Goal: Task Accomplishment & Management: Manage account settings

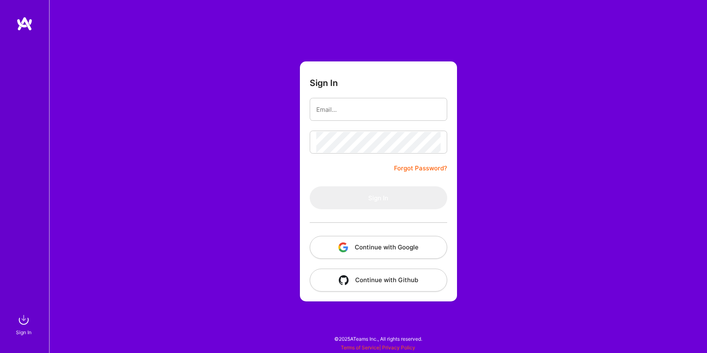
click at [378, 254] on button "Continue with Google" at bounding box center [378, 247] width 137 height 23
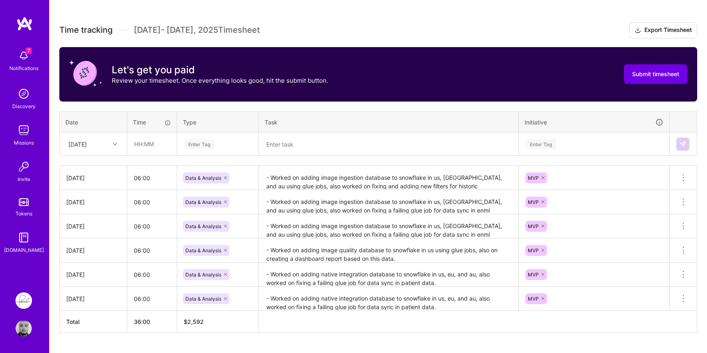
scroll to position [221, 0]
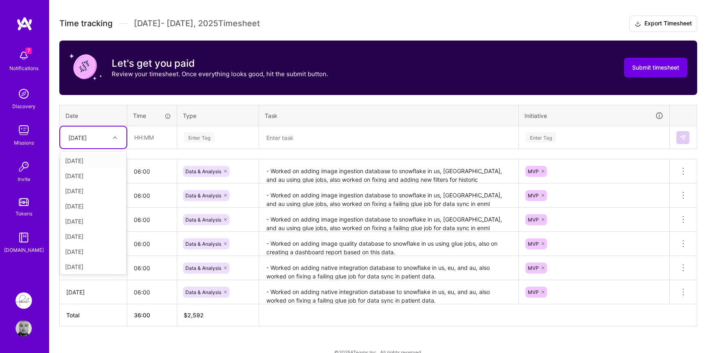
click at [108, 140] on div "[DATE]" at bounding box center [86, 136] width 45 height 13
click at [93, 241] on div "[DATE]" at bounding box center [93, 241] width 66 height 15
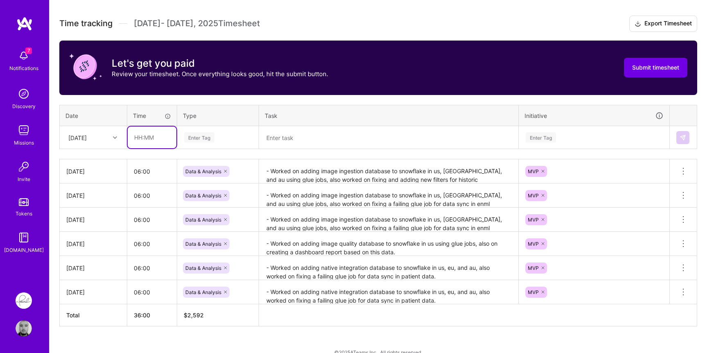
click at [158, 133] on input "text" at bounding box center [152, 137] width 49 height 22
type input "06:00"
click at [214, 133] on div "Enter Tag" at bounding box center [199, 137] width 30 height 13
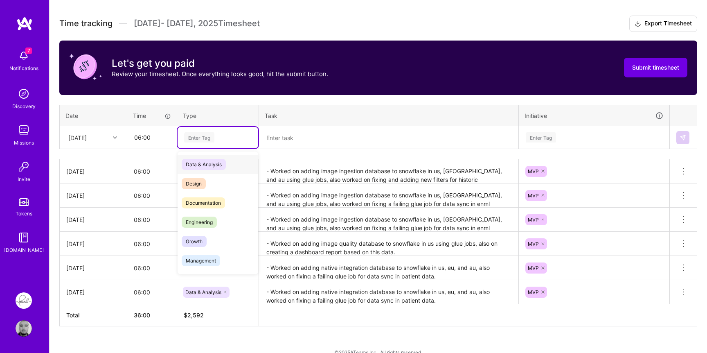
click at [211, 164] on span "Data & Analysis" at bounding box center [204, 164] width 44 height 11
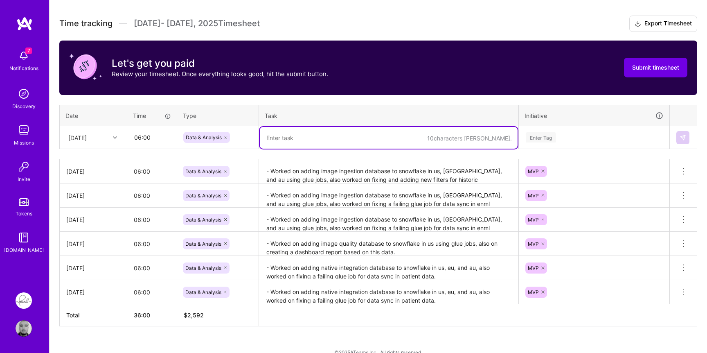
click at [293, 141] on textarea at bounding box center [389, 138] width 258 height 22
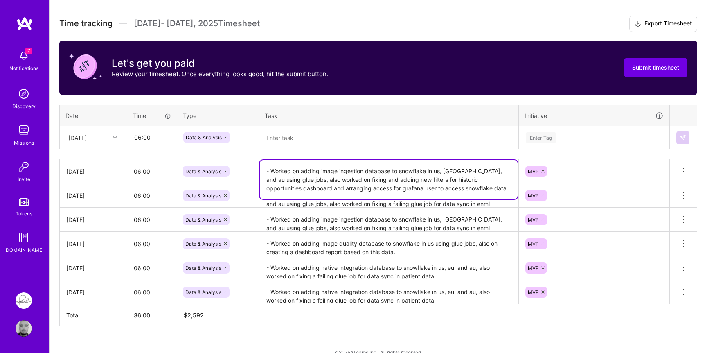
click at [305, 167] on textarea "- Worked on adding image ingestion database to snowflake in us, [GEOGRAPHIC_DAT…" at bounding box center [389, 179] width 258 height 39
click at [340, 132] on textarea at bounding box center [389, 138] width 258 height 22
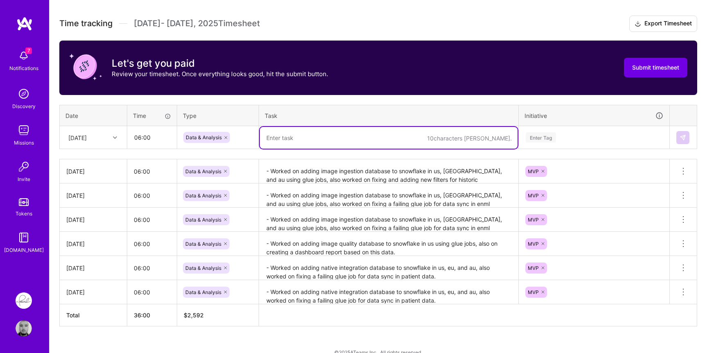
paste textarea "- Worked on adding image ingestion database to snowflake in us, [GEOGRAPHIC_DAT…"
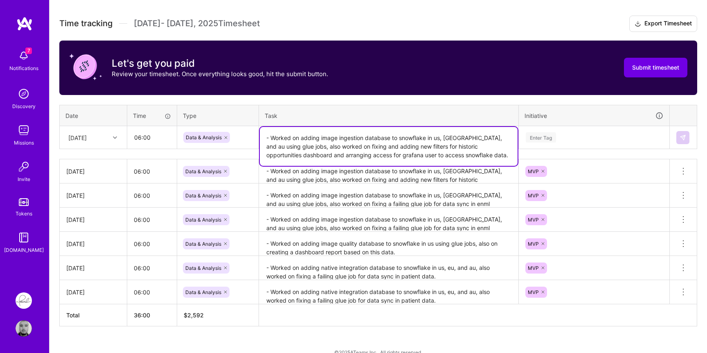
click at [344, 146] on textarea "- Worked on adding image ingestion database to snowflake in us, [GEOGRAPHIC_DAT…" at bounding box center [389, 146] width 258 height 39
drag, startPoint x: 343, startPoint y: 146, endPoint x: 419, endPoint y: 153, distance: 76.3
click at [419, 153] on textarea "- Worked on adding image ingestion database to snowflake in us, [GEOGRAPHIC_DAT…" at bounding box center [389, 146] width 258 height 39
click at [386, 149] on textarea "- Worked on adding image ingestion database to snowflake in us, [GEOGRAPHIC_DAT…" at bounding box center [389, 146] width 258 height 39
type textarea "- Worked on adding image ingestion database to snowflake in us, [GEOGRAPHIC_DAT…"
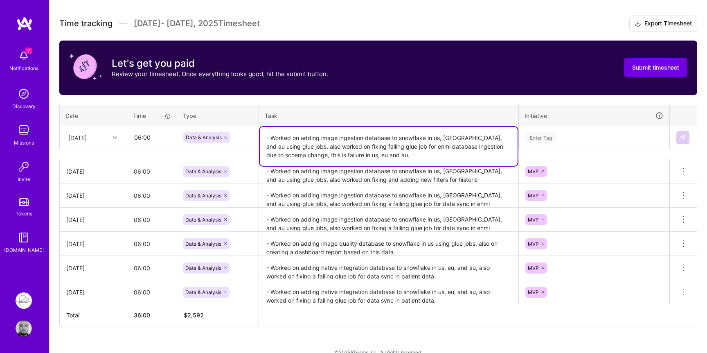
click at [586, 135] on div "Enter Tag" at bounding box center [594, 137] width 138 height 10
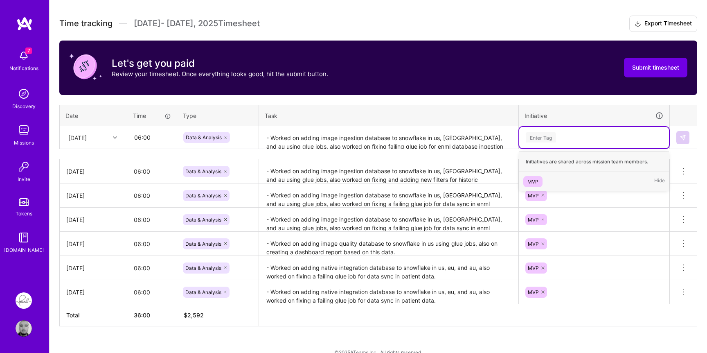
click at [534, 179] on div "MVP" at bounding box center [532, 181] width 11 height 9
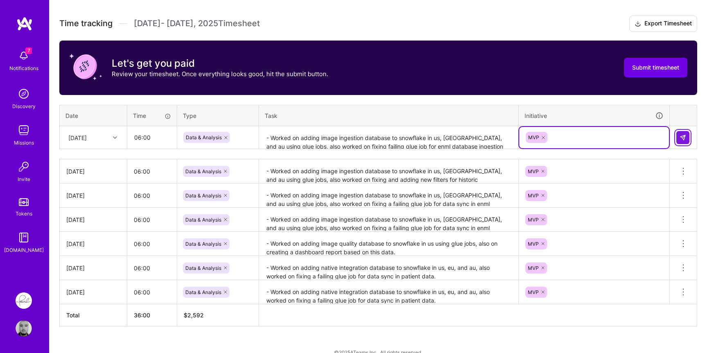
click at [678, 140] on button at bounding box center [682, 137] width 13 height 13
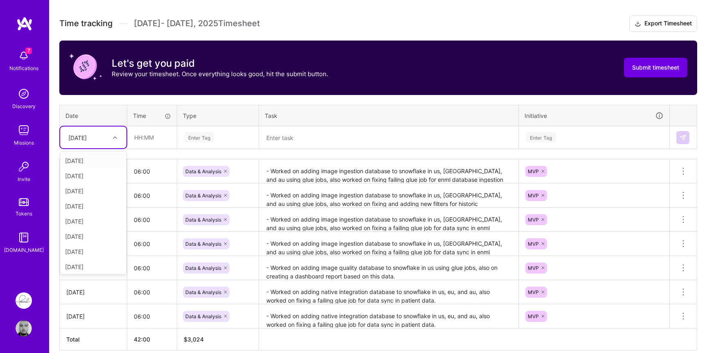
click at [107, 139] on div "[DATE]" at bounding box center [86, 136] width 45 height 13
click at [98, 221] on div "[DATE]" at bounding box center [93, 219] width 66 height 15
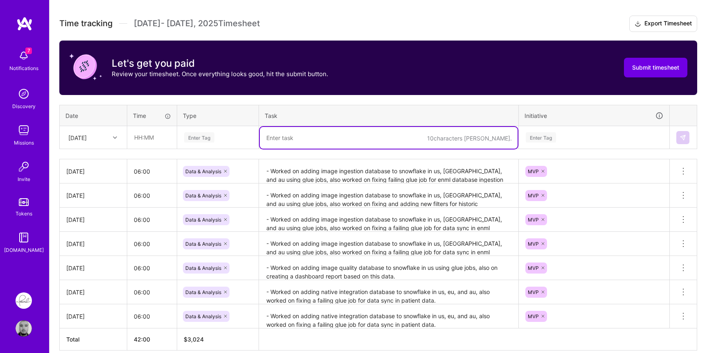
click at [295, 131] on textarea at bounding box center [389, 138] width 258 height 22
paste textarea "- Worked on adding image ingestion database to snowflake in us, [GEOGRAPHIC_DAT…"
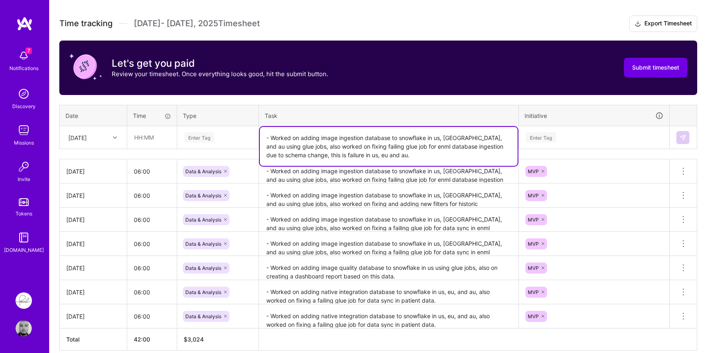
type textarea "- Worked on adding image ingestion database to snowflake in us, [GEOGRAPHIC_DAT…"
click at [239, 135] on div "Enter Tag" at bounding box center [217, 137] width 69 height 10
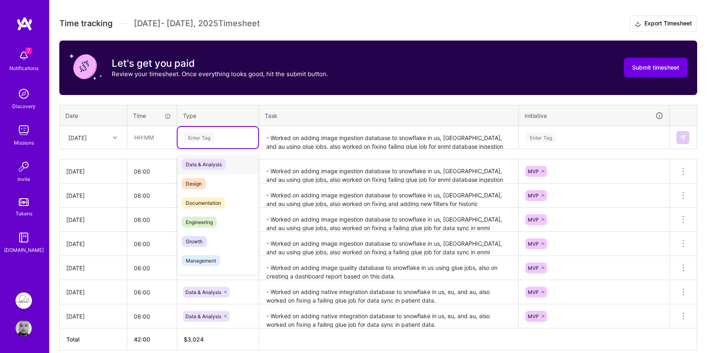
click at [216, 159] on span "Data & Analysis" at bounding box center [204, 164] width 44 height 11
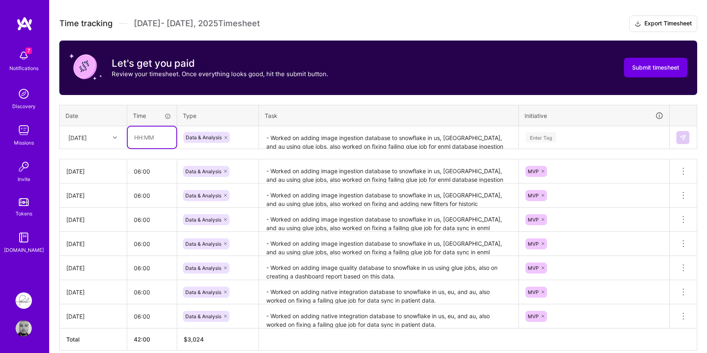
click at [148, 135] on input "text" at bounding box center [152, 137] width 49 height 22
type input "06:00"
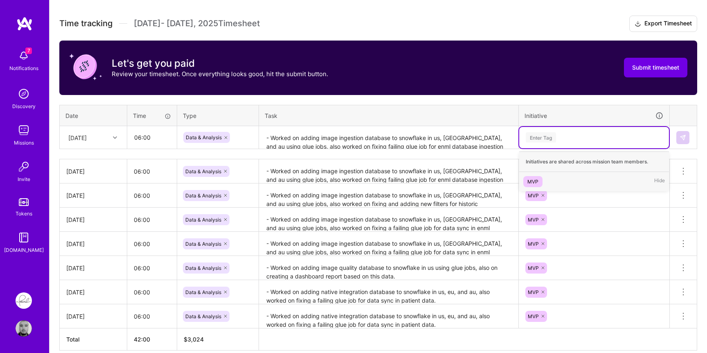
click at [539, 145] on div "Enter Tag" at bounding box center [594, 137] width 150 height 21
click at [538, 177] on span "MVP" at bounding box center [532, 181] width 19 height 11
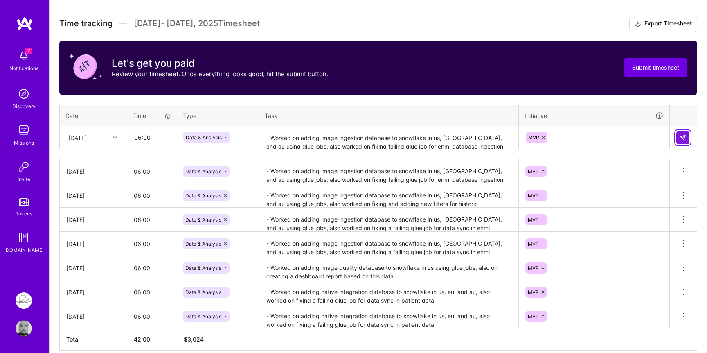
click at [681, 138] on img at bounding box center [682, 137] width 7 height 7
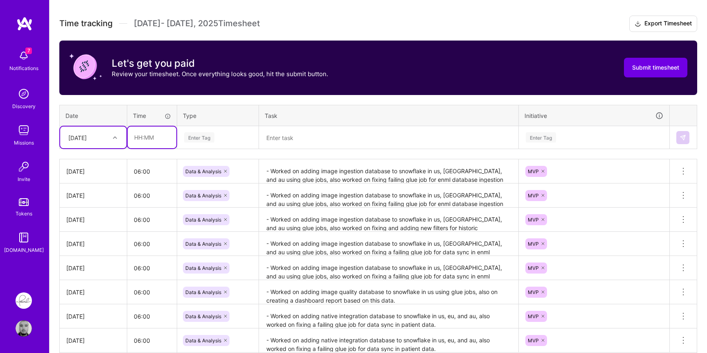
click at [151, 135] on input "text" at bounding box center [152, 137] width 49 height 22
type input "06:00"
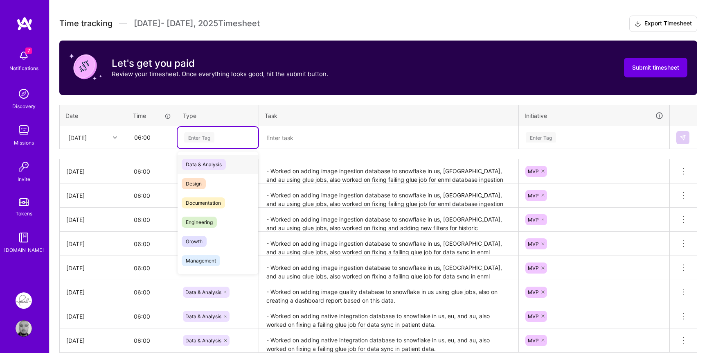
click at [200, 145] on div "Enter Tag" at bounding box center [217, 137] width 81 height 21
click at [202, 161] on span "Data & Analysis" at bounding box center [204, 164] width 44 height 11
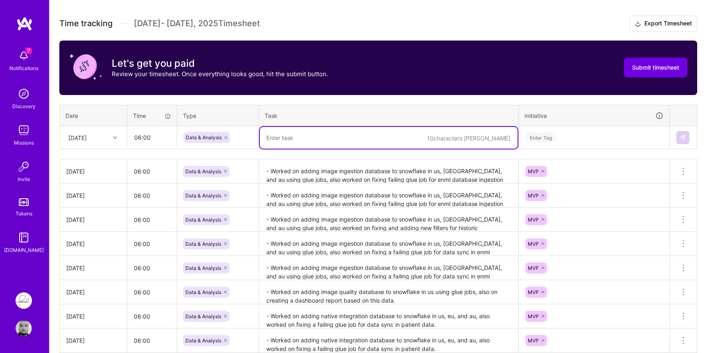
click at [294, 137] on textarea at bounding box center [389, 138] width 258 height 22
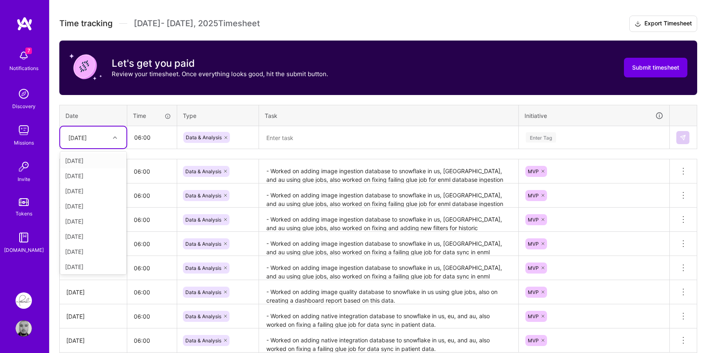
click at [87, 135] on div "[DATE]" at bounding box center [77, 137] width 18 height 9
click at [89, 237] on div "[DATE]" at bounding box center [93, 234] width 66 height 15
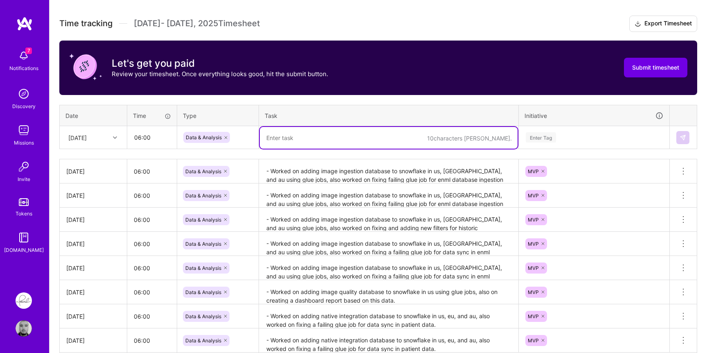
click at [277, 139] on textarea at bounding box center [389, 138] width 258 height 22
paste textarea "- Worked on adding image ingestion database to snowflake in us, [GEOGRAPHIC_DAT…"
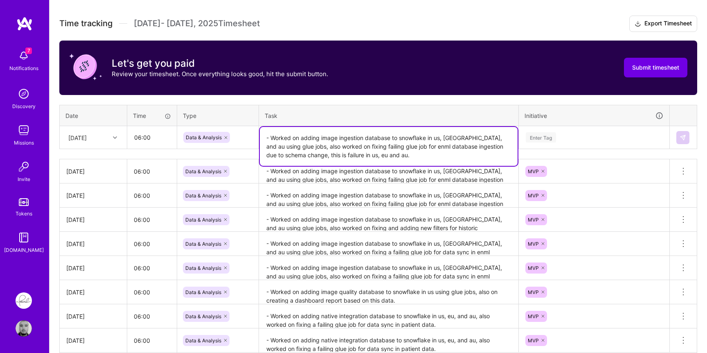
click at [329, 145] on textarea "- Worked on adding image ingestion database to snowflake in us, [GEOGRAPHIC_DAT…" at bounding box center [389, 146] width 258 height 39
drag, startPoint x: 329, startPoint y: 145, endPoint x: 364, endPoint y: 151, distance: 35.8
click at [364, 152] on textarea "- Worked on adding image ingestion database to snowflake in us, [GEOGRAPHIC_DAT…" at bounding box center [389, 146] width 258 height 39
type textarea "- Worked on adding image ingestion database to snowflake in us, [GEOGRAPHIC_DAT…"
click at [547, 132] on div "Enter Tag" at bounding box center [540, 137] width 30 height 13
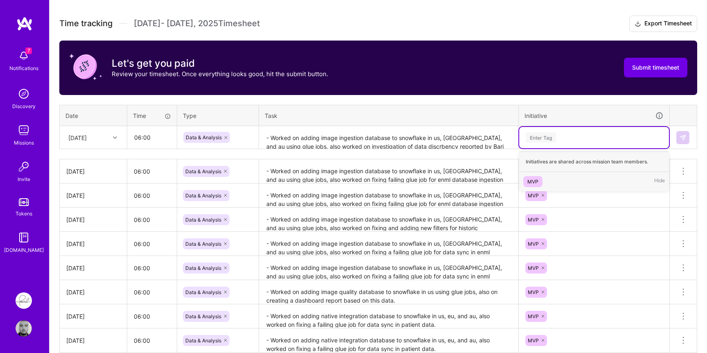
click at [528, 184] on div "MVP" at bounding box center [532, 181] width 11 height 9
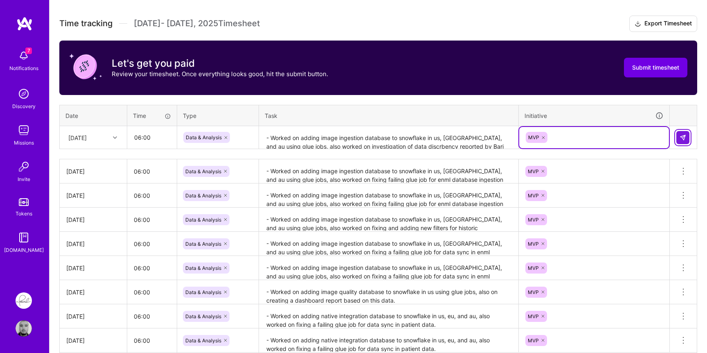
click at [685, 134] on img at bounding box center [682, 137] width 7 height 7
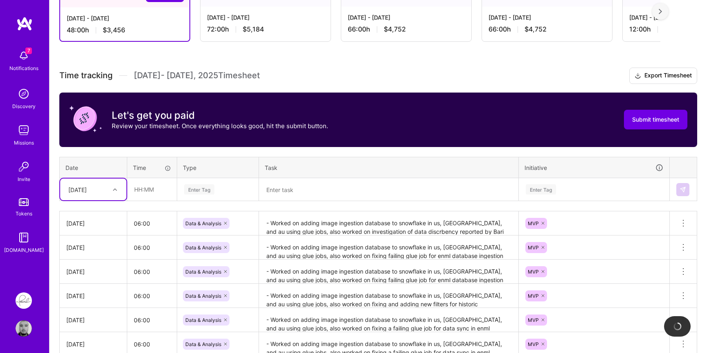
scroll to position [168, 0]
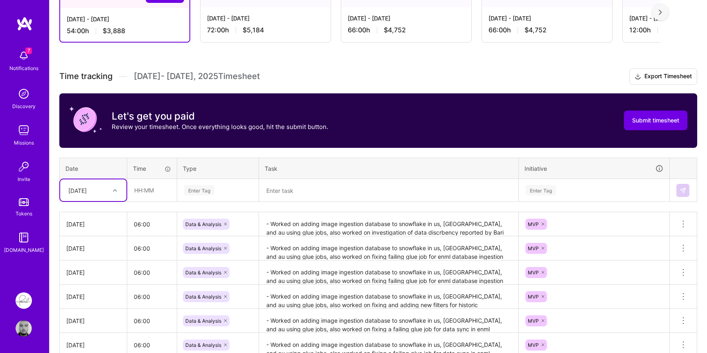
click at [99, 198] on div "[DATE]" at bounding box center [93, 190] width 66 height 22
click at [89, 303] on div "[DATE]" at bounding box center [93, 302] width 66 height 15
click at [153, 186] on input "text" at bounding box center [152, 190] width 49 height 22
type input "06:00"
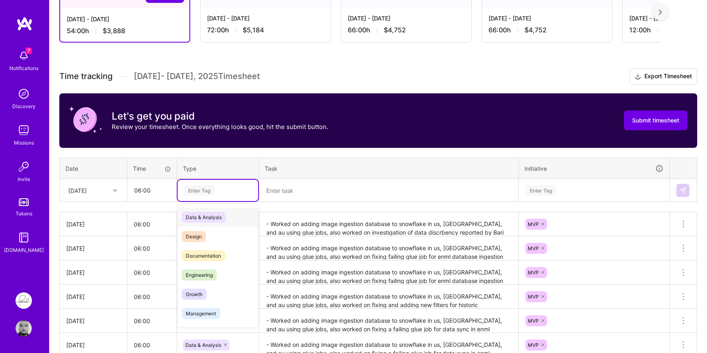
click at [199, 197] on div "Enter Tag" at bounding box center [217, 190] width 81 height 21
click at [200, 212] on span "Data & Analysis" at bounding box center [204, 216] width 44 height 11
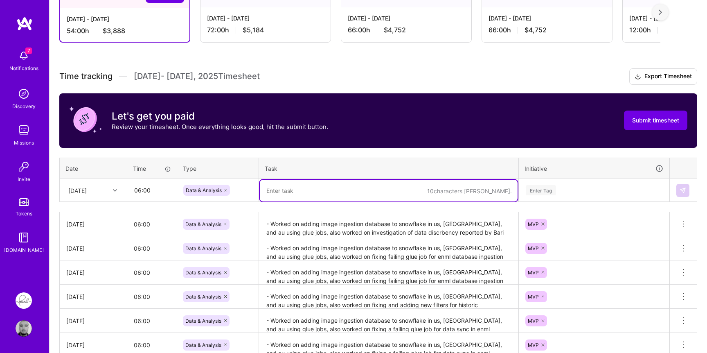
click at [306, 188] on textarea at bounding box center [389, 191] width 258 height 22
paste textarea "- Worked on adding image ingestion database to snowflake in us, [GEOGRAPHIC_DAT…"
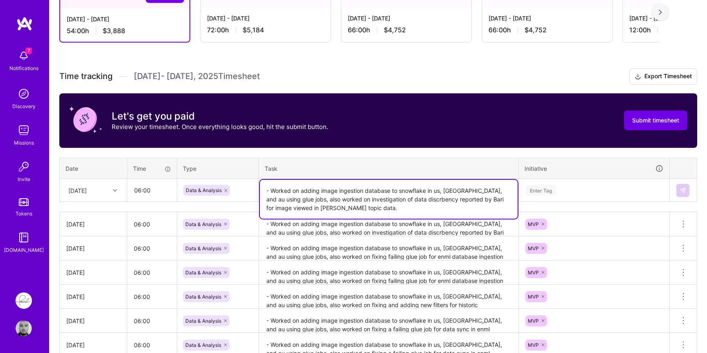
click at [338, 193] on textarea "- Worked on adding image ingestion database to snowflake in us, [GEOGRAPHIC_DAT…" at bounding box center [389, 199] width 258 height 39
click at [321, 192] on textarea "- Worked on adding image ingestion database to snowflake in us, [GEOGRAPHIC_DAT…" at bounding box center [389, 199] width 258 height 39
drag, startPoint x: 321, startPoint y: 192, endPoint x: 356, endPoint y: 190, distance: 34.8
click at [356, 190] on textarea "- Worked on adding image ingestion database to snowflake in us, [GEOGRAPHIC_DAT…" at bounding box center [389, 199] width 258 height 39
click at [324, 189] on textarea "- Worked on adding image ingestion database to snowflake in us, [GEOGRAPHIC_DAT…" at bounding box center [389, 199] width 258 height 39
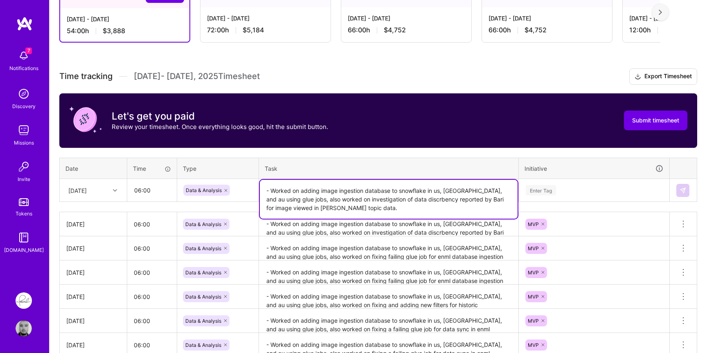
drag, startPoint x: 324, startPoint y: 189, endPoint x: 374, endPoint y: 189, distance: 49.5
click at [374, 189] on textarea "- Worked on adding image ingestion database to snowflake in us, [GEOGRAPHIC_DAT…" at bounding box center [389, 199] width 258 height 39
click at [395, 200] on textarea "- Worked on adding image ingestion database to snowflake in us, [GEOGRAPHIC_DAT…" at bounding box center [389, 199] width 258 height 39
paste textarea "epa"
type textarea "- Worked on adding image ingestion database to snowflake in us, [GEOGRAPHIC_DAT…"
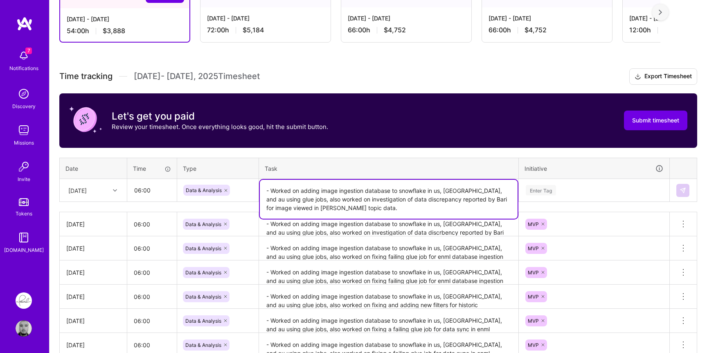
click at [390, 226] on textarea "- Worked on adding image ingestion database to snowflake in us, [GEOGRAPHIC_DAT…" at bounding box center [389, 224] width 258 height 22
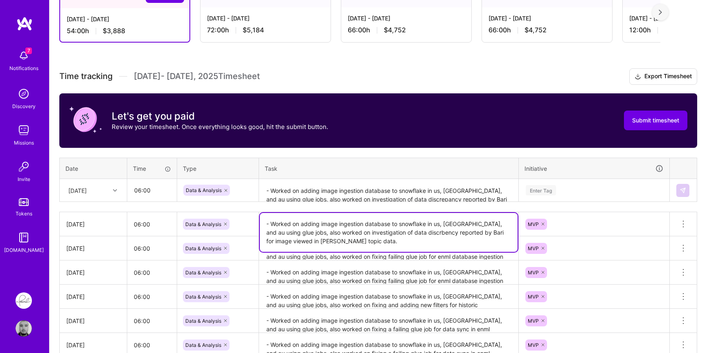
click at [389, 232] on textarea "- Worked on adding image ingestion database to snowflake in us, [GEOGRAPHIC_DAT…" at bounding box center [389, 232] width 258 height 39
paste textarea "epa"
type textarea "- Worked on adding image ingestion database to snowflake in us, [GEOGRAPHIC_DAT…"
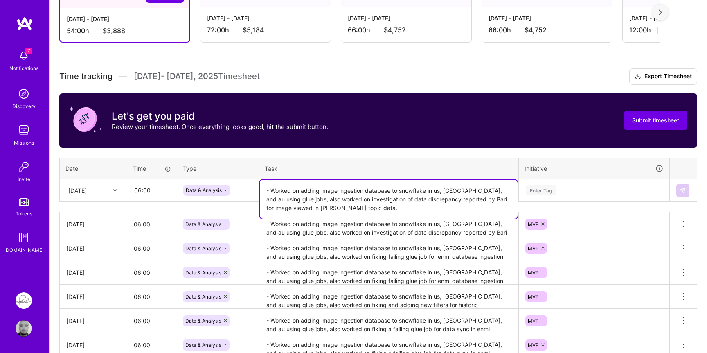
click at [315, 191] on textarea "- Worked on adding image ingestion database to snowflake in us, [GEOGRAPHIC_DAT…" at bounding box center [389, 199] width 258 height 39
drag, startPoint x: 314, startPoint y: 191, endPoint x: 275, endPoint y: 198, distance: 40.3
click at [275, 198] on textarea "- Worked on adding image ingestion database to snowflake in us, [GEOGRAPHIC_DAT…" at bounding box center [389, 199] width 258 height 39
click at [349, 208] on textarea "- Worked on creating new dso reporting for [PERSON_NAME] and ingesting the need…" at bounding box center [389, 199] width 258 height 39
type textarea "- Worked on creating new dso reporting for [PERSON_NAME] and ingesting the need…"
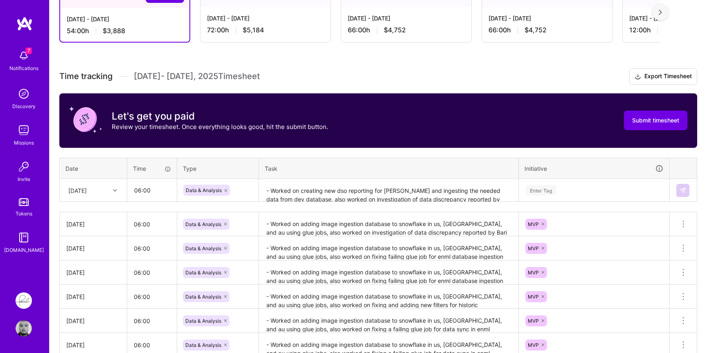
click at [466, 161] on th "Task" at bounding box center [389, 167] width 260 height 21
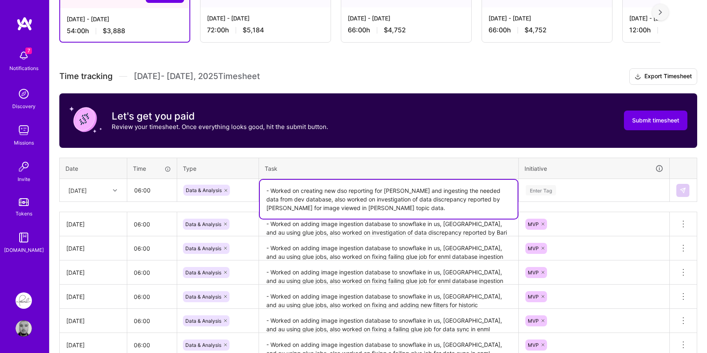
click at [414, 193] on textarea "- Worked on creating new dso reporting for [PERSON_NAME] and ingesting the need…" at bounding box center [389, 199] width 258 height 39
click at [546, 184] on div "Enter Tag" at bounding box center [594, 190] width 150 height 21
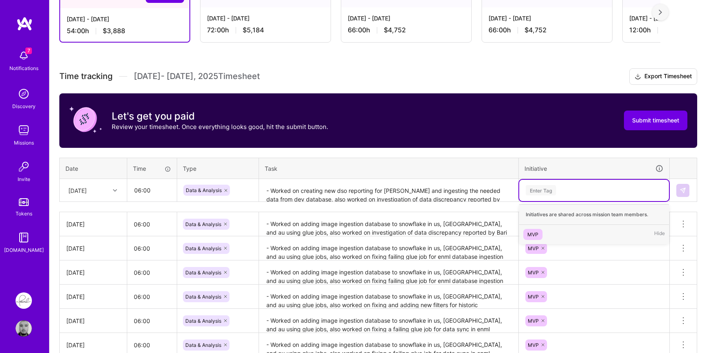
click at [532, 231] on div "MVP" at bounding box center [532, 234] width 11 height 9
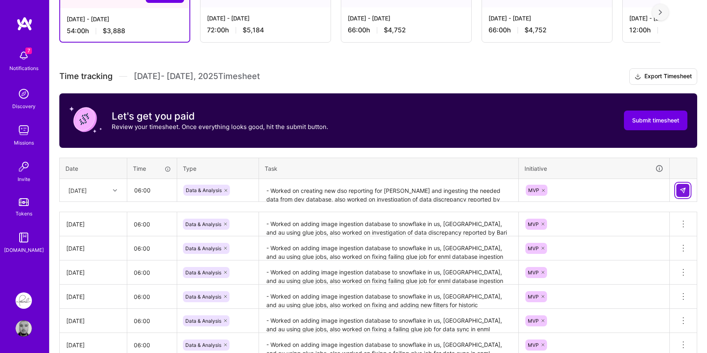
click at [687, 189] on button at bounding box center [682, 190] width 13 height 13
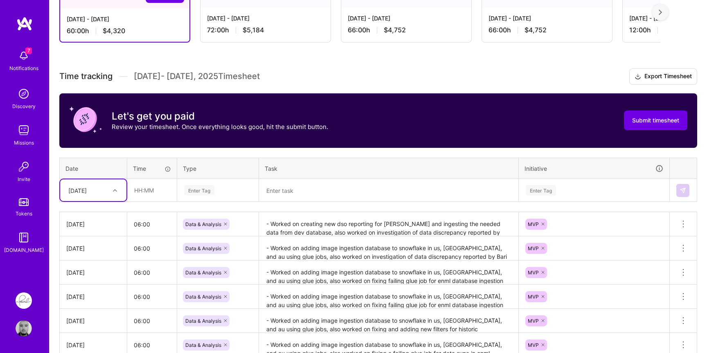
click at [104, 187] on div "[DATE]" at bounding box center [86, 189] width 45 height 13
click at [83, 314] on div "[DATE]" at bounding box center [93, 317] width 66 height 15
click at [156, 193] on input "text" at bounding box center [152, 190] width 49 height 22
type input "06:00"
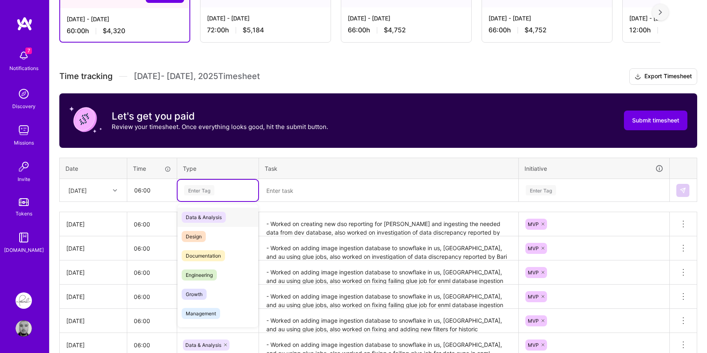
click at [208, 183] on div "Enter Tag" at bounding box center [217, 190] width 81 height 21
click at [207, 213] on span "Data & Analysis" at bounding box center [204, 216] width 44 height 11
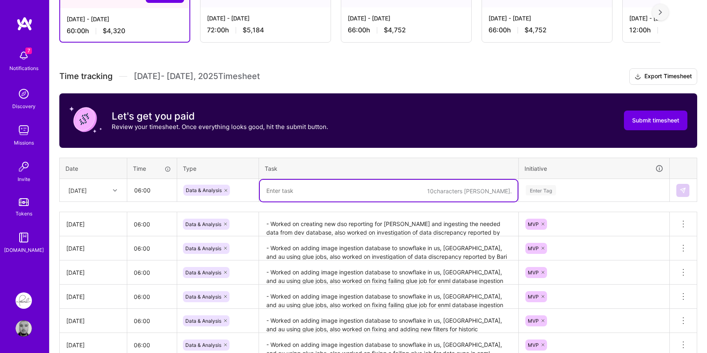
click at [303, 196] on textarea at bounding box center [389, 191] width 258 height 22
click at [292, 227] on textarea "- Worked on creating new dso reporting for [PERSON_NAME] and ingesting the need…" at bounding box center [389, 224] width 258 height 22
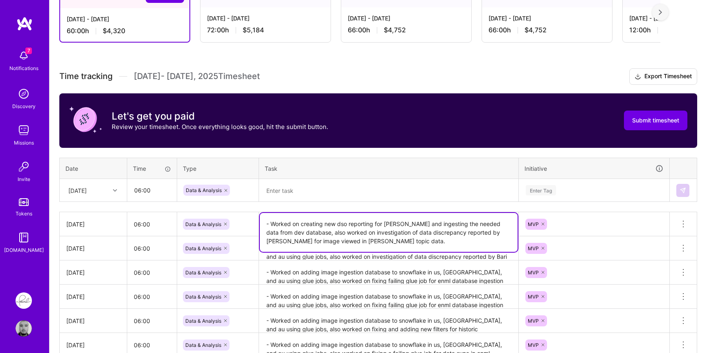
click at [292, 227] on textarea "- Worked on creating new dso reporting for [PERSON_NAME] and ingesting the need…" at bounding box center [389, 232] width 258 height 39
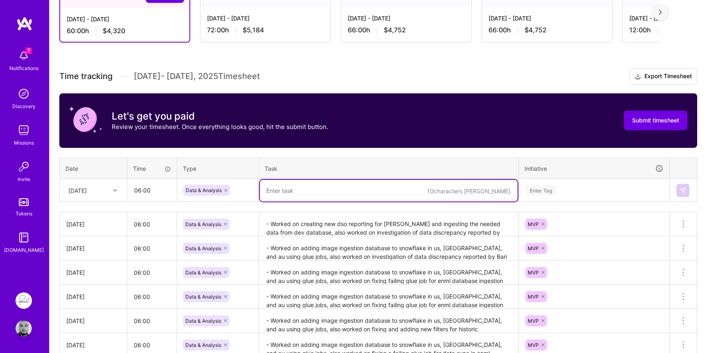
click at [304, 197] on textarea at bounding box center [389, 191] width 258 height 22
paste textarea "- Worked on creating new dso reporting for [PERSON_NAME] and ingesting the need…"
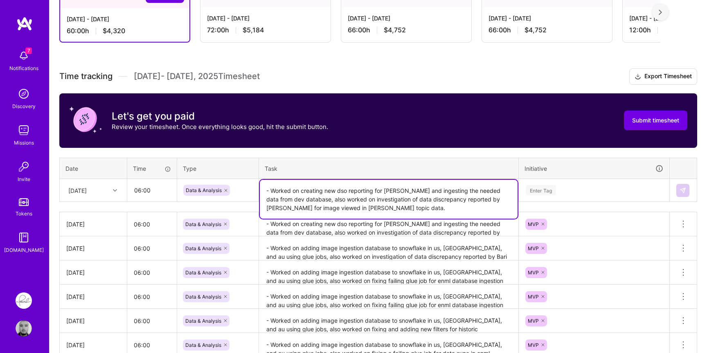
click at [278, 192] on textarea "- Worked on creating new dso reporting for [PERSON_NAME] and ingesting the need…" at bounding box center [389, 199] width 258 height 39
click at [367, 191] on textarea "- Continue to work on creating new dso reporting for [PERSON_NAME] and ingestin…" at bounding box center [389, 199] width 258 height 39
click at [347, 199] on textarea "- Continue to work on creating new DSO reporting for [PERSON_NAME] and ingestin…" at bounding box center [389, 199] width 258 height 39
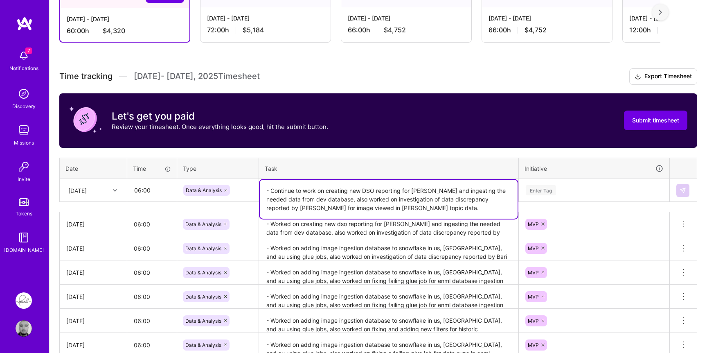
drag, startPoint x: 347, startPoint y: 199, endPoint x: 365, endPoint y: 206, distance: 19.3
click at [365, 206] on textarea "- Continue to work on creating new DSO reporting for [PERSON_NAME] and ingestin…" at bounding box center [389, 199] width 258 height 39
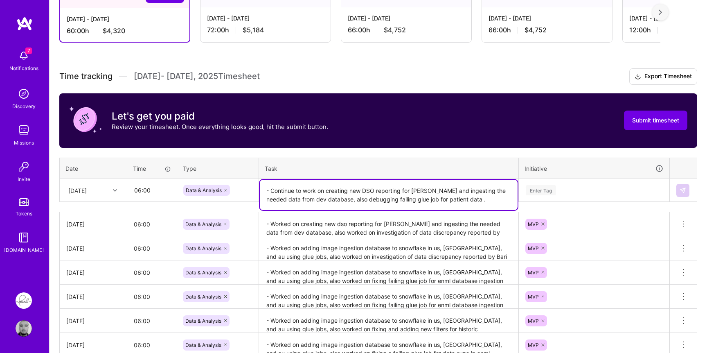
click at [408, 198] on textarea "- Continue to work on creating new DSO reporting for [PERSON_NAME] and ingestin…" at bounding box center [389, 195] width 258 height 30
click at [466, 197] on textarea "- Continue to work on creating new DSO reporting for [PERSON_NAME] and ingestin…" at bounding box center [389, 195] width 258 height 30
type textarea "- Continue to work on creating new DSO reporting for [PERSON_NAME] and ingestin…"
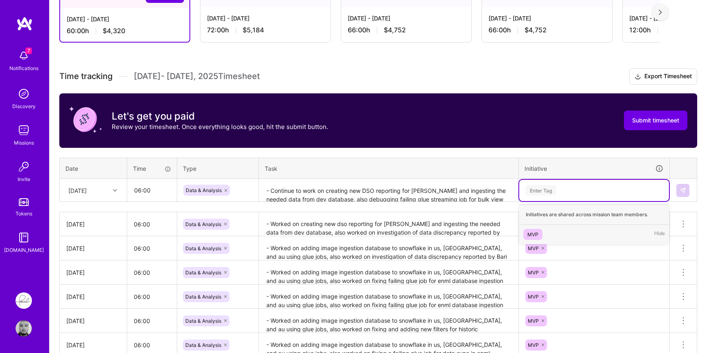
click at [555, 191] on div "Enter Tag" at bounding box center [540, 190] width 30 height 13
click at [537, 232] on div "MVP" at bounding box center [532, 234] width 11 height 9
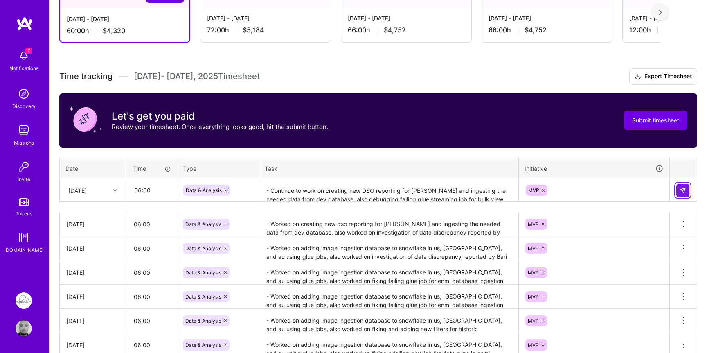
click at [678, 191] on button at bounding box center [682, 190] width 13 height 13
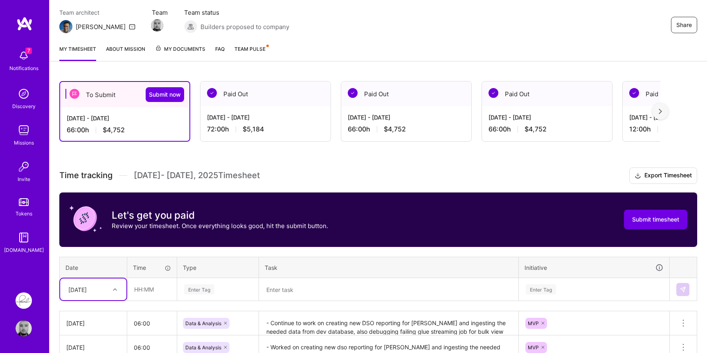
scroll to position [0, 0]
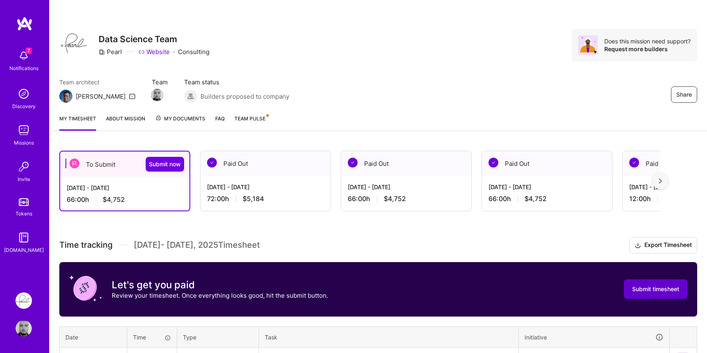
click at [660, 286] on span "Submit timesheet" at bounding box center [655, 289] width 47 height 8
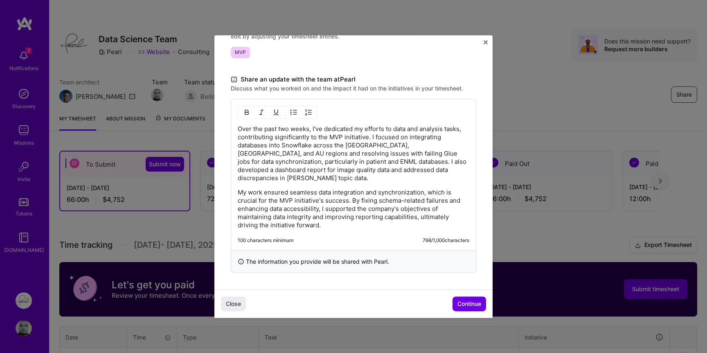
scroll to position [207, 0]
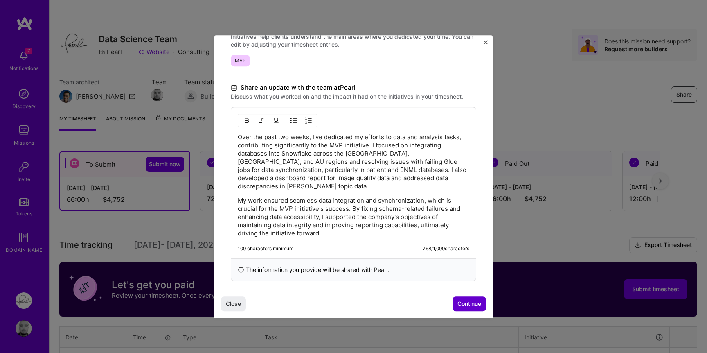
click at [472, 305] on span "Continue" at bounding box center [469, 303] width 24 height 8
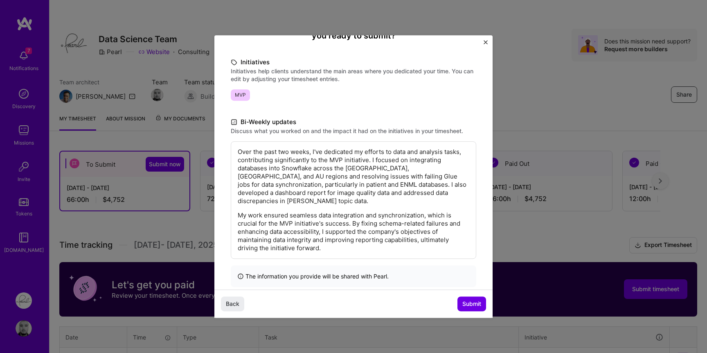
scroll to position [97, 0]
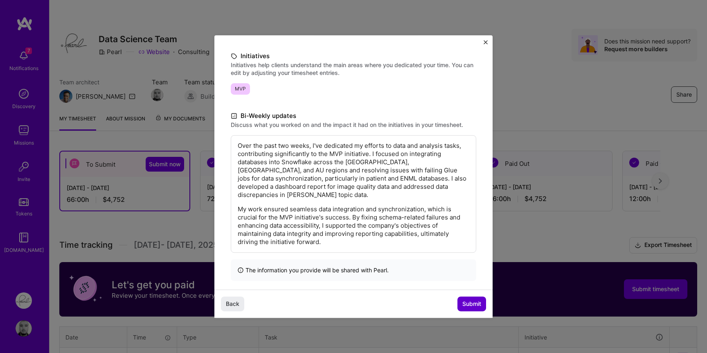
click at [469, 299] on span "Submit" at bounding box center [471, 303] width 19 height 8
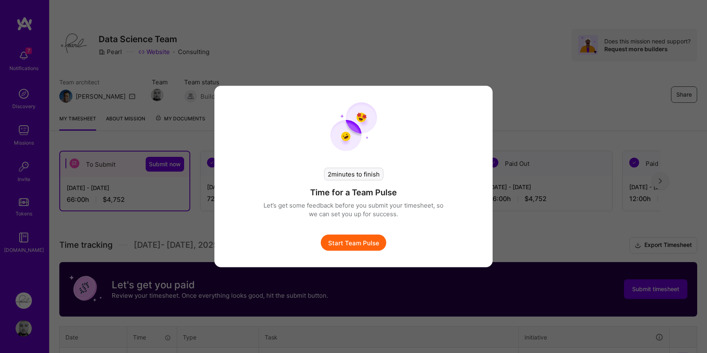
click at [356, 238] on button "Start Team Pulse" at bounding box center [353, 242] width 65 height 16
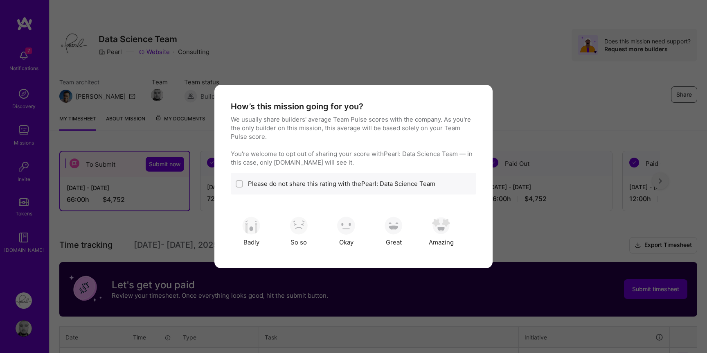
click at [273, 183] on label "Please do not share this rating with the Pearl: Data Science Team" at bounding box center [341, 183] width 187 height 9
click at [239, 181] on input "modal" at bounding box center [240, 184] width 6 height 6
checkbox input "true"
click at [350, 226] on img "modal" at bounding box center [346, 225] width 18 height 18
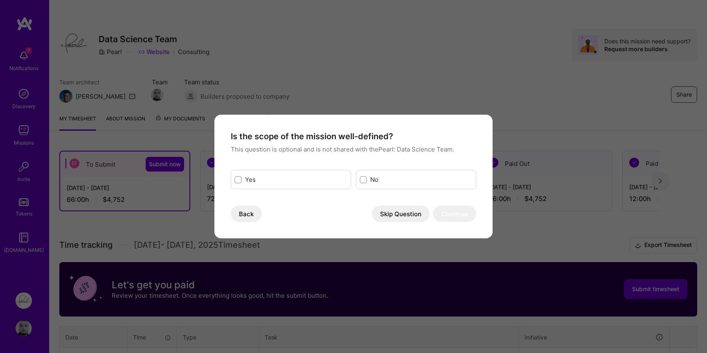
click at [306, 177] on label "Yes" at bounding box center [296, 179] width 102 height 9
click at [242, 177] on input "modal" at bounding box center [239, 180] width 6 height 6
checkbox input "true"
click at [448, 218] on button "Continue" at bounding box center [454, 213] width 43 height 16
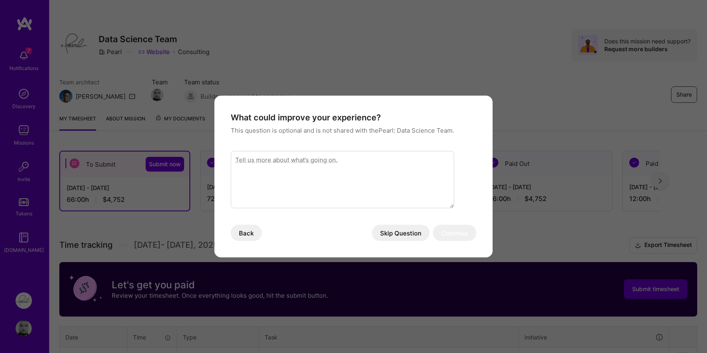
click at [404, 231] on button "Skip Question" at bounding box center [401, 233] width 58 height 16
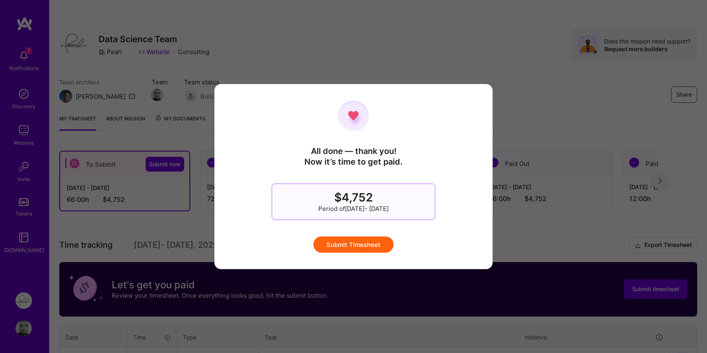
click at [372, 242] on button "Submit Timesheet" at bounding box center [353, 244] width 80 height 16
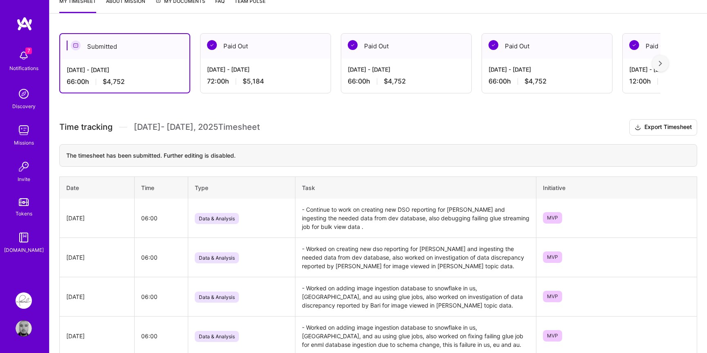
scroll to position [117, 0]
click at [31, 127] on img at bounding box center [24, 130] width 16 height 16
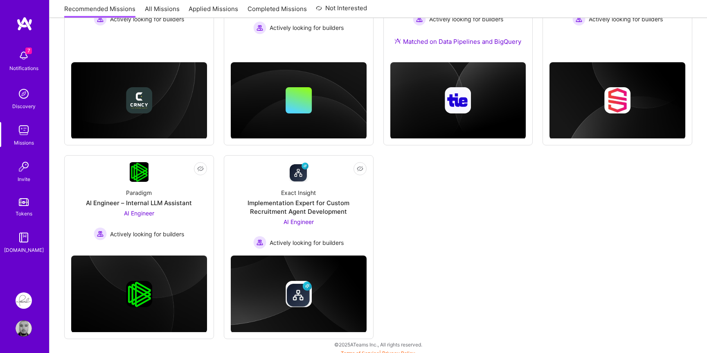
scroll to position [388, 0]
